Goal: Find specific page/section

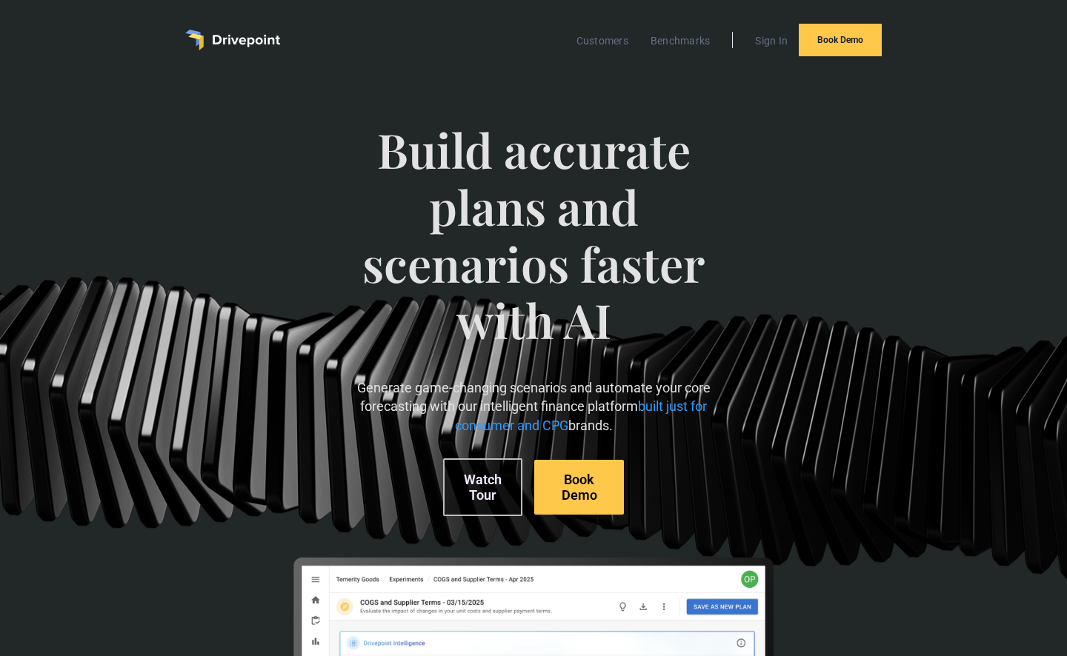
click at [248, 34] on img "home" at bounding box center [232, 40] width 95 height 21
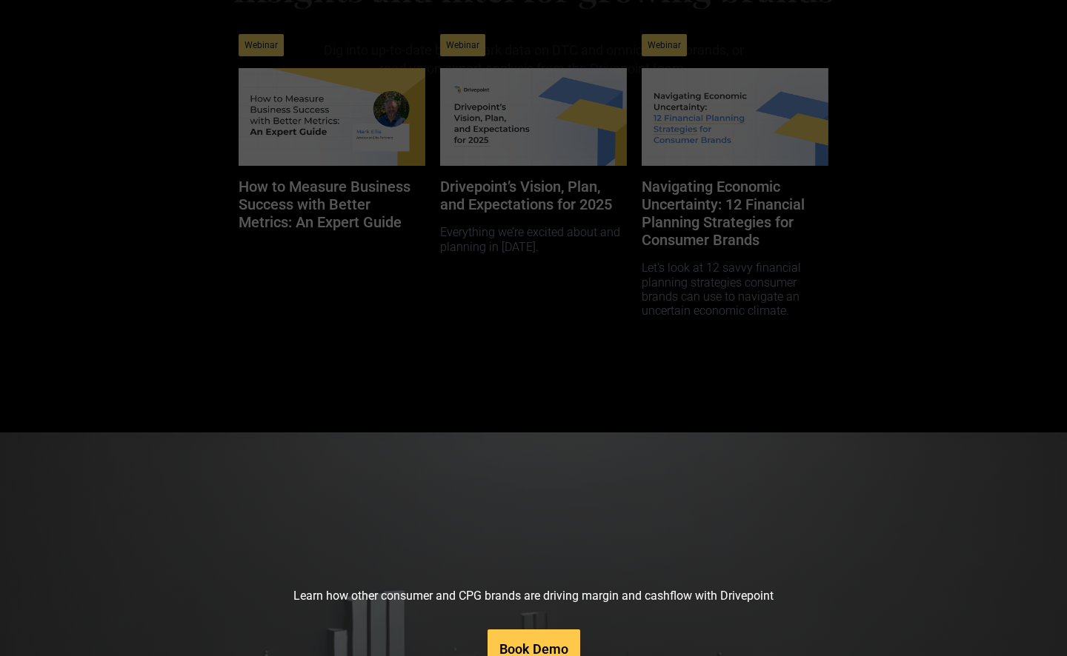
scroll to position [7544, 0]
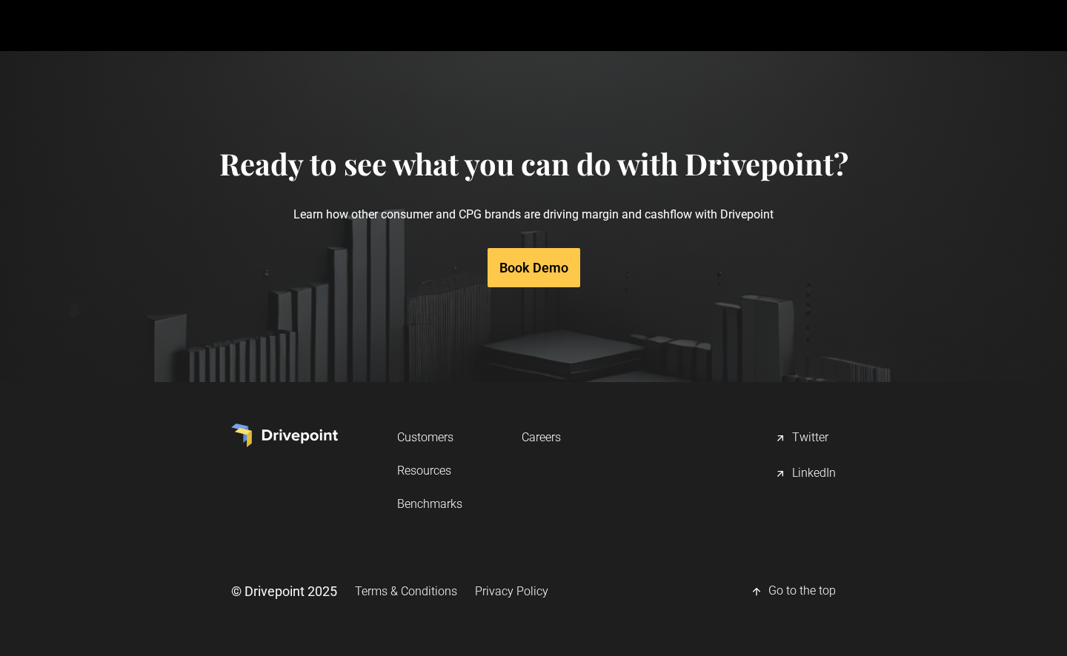
click at [552, 439] on link "Careers" at bounding box center [541, 437] width 39 height 27
